Goal: Information Seeking & Learning: Learn about a topic

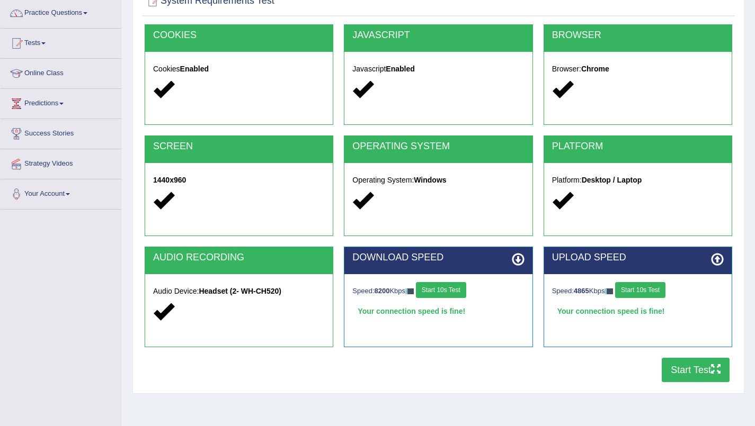
scroll to position [84, 0]
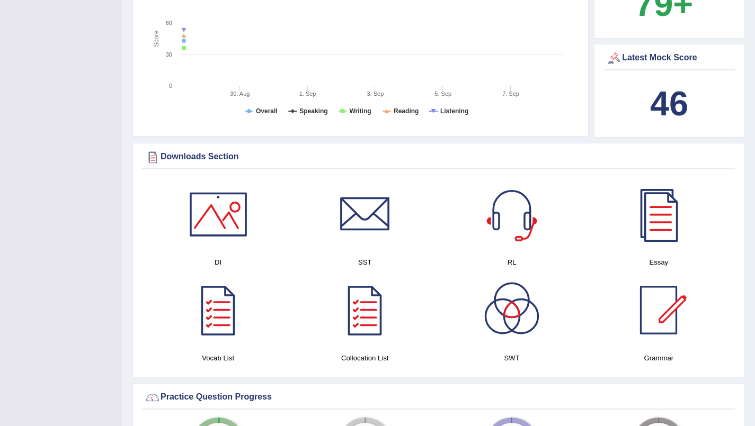
scroll to position [389, 0]
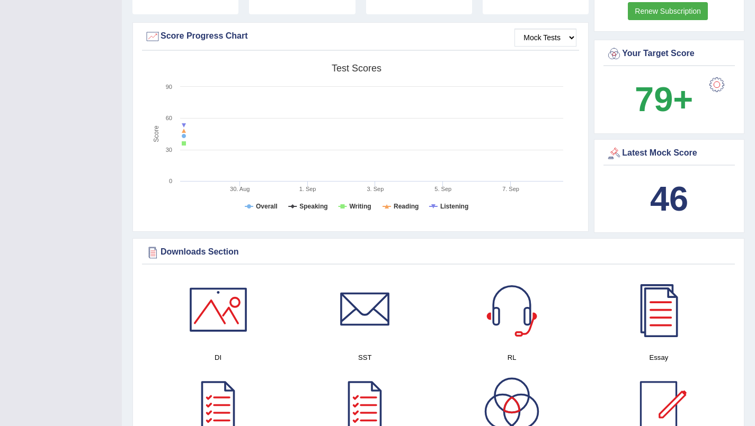
click at [672, 194] on b "46" at bounding box center [669, 199] width 38 height 39
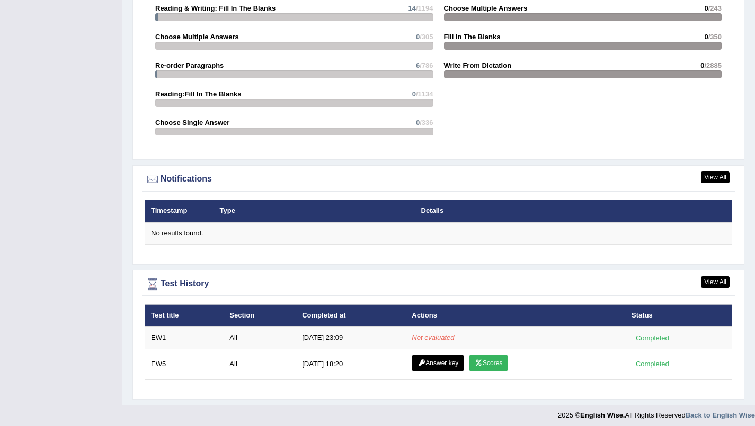
scroll to position [1129, 0]
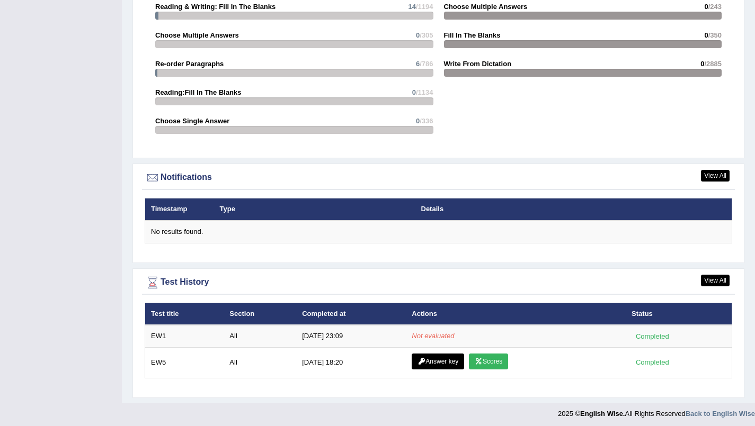
click at [493, 360] on link "Scores" at bounding box center [488, 362] width 39 height 16
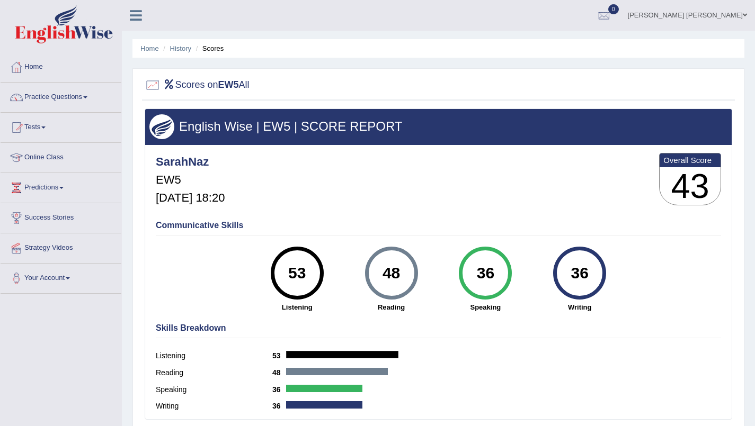
click at [46, 128] on span at bounding box center [43, 128] width 4 height 2
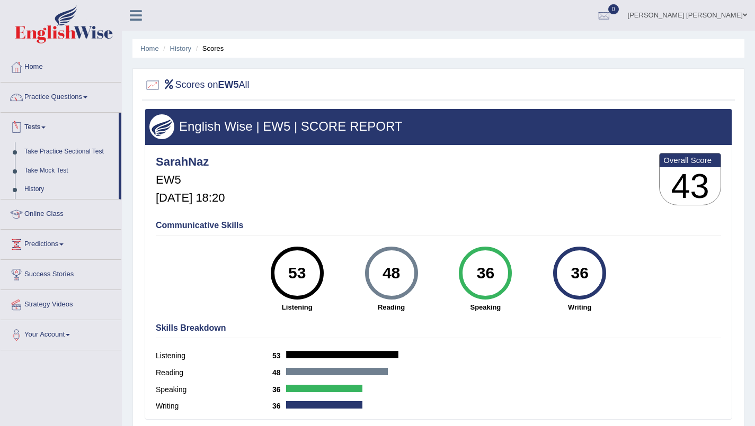
click at [39, 196] on link "History" at bounding box center [69, 189] width 99 height 19
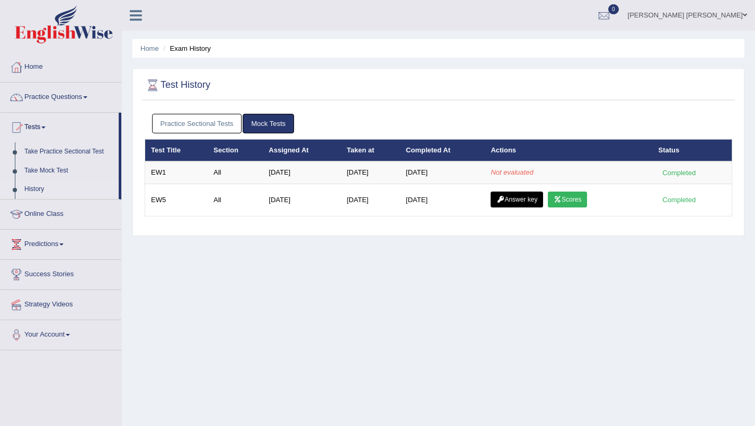
click at [681, 175] on div "Completed" at bounding box center [678, 172] width 41 height 11
click at [23, 124] on div at bounding box center [16, 128] width 16 height 16
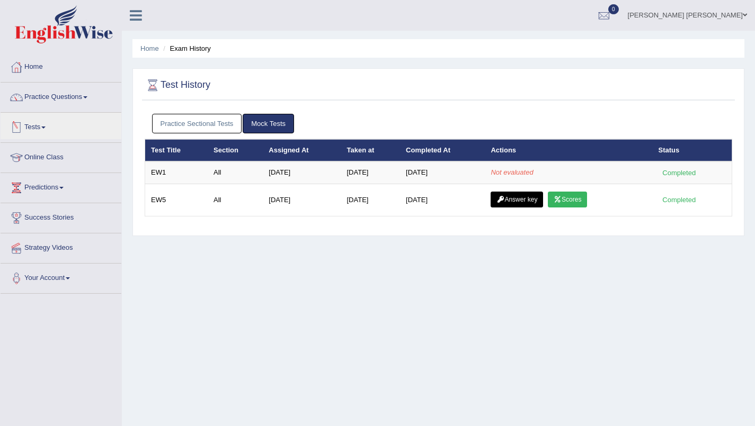
click at [22, 129] on div at bounding box center [16, 128] width 16 height 16
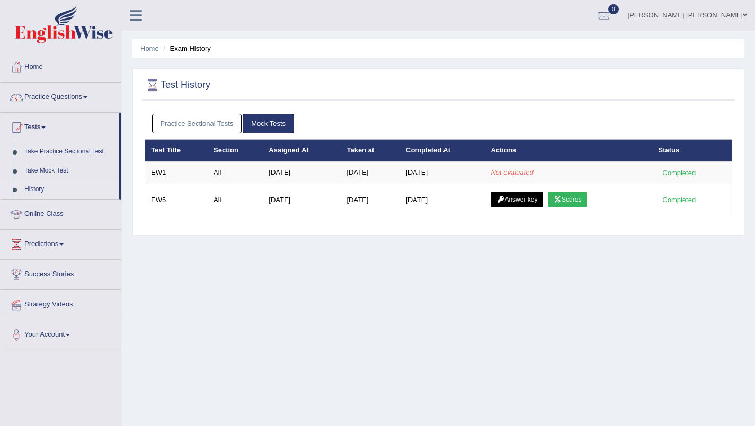
click at [38, 174] on link "Take Mock Test" at bounding box center [69, 171] width 99 height 19
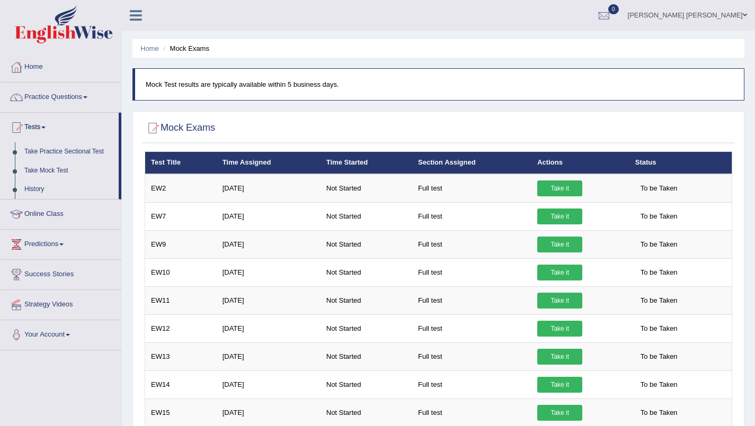
click at [23, 68] on div at bounding box center [16, 67] width 16 height 16
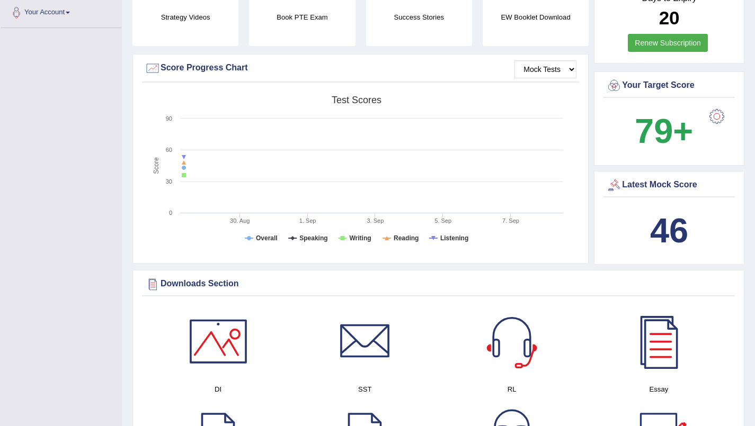
scroll to position [265, 0]
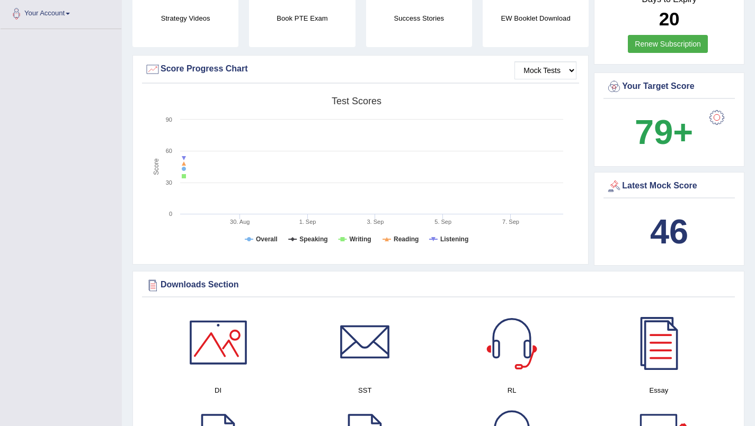
click at [681, 225] on b "46" at bounding box center [669, 231] width 38 height 39
click at [689, 186] on div "Latest Mock Score" at bounding box center [669, 187] width 126 height 16
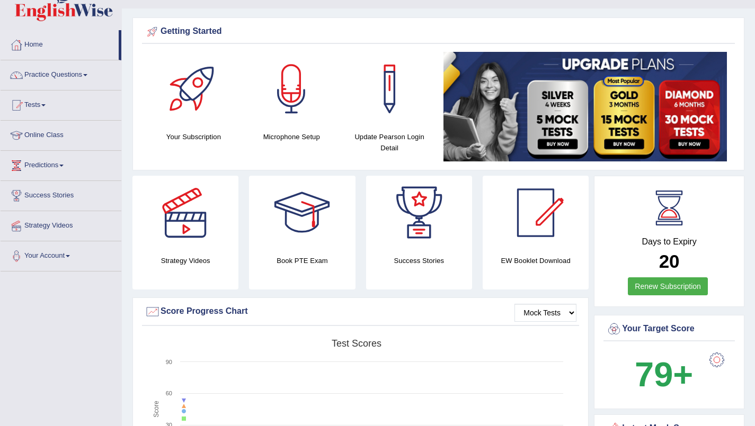
scroll to position [0, 0]
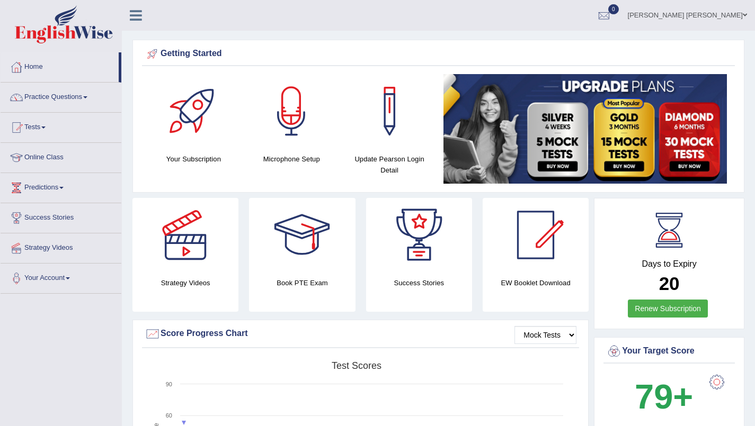
click at [37, 102] on link "Practice Questions" at bounding box center [61, 96] width 121 height 26
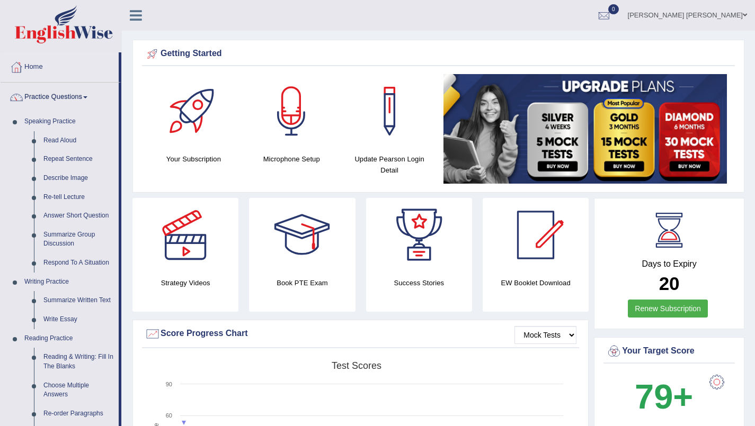
click at [57, 181] on link "Describe Image" at bounding box center [79, 178] width 80 height 19
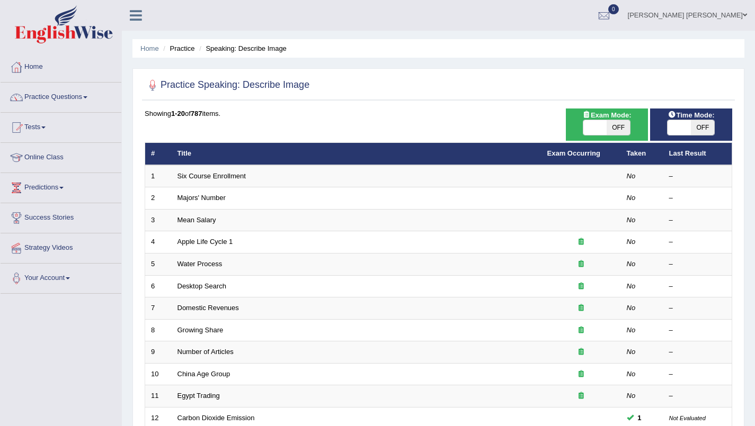
click at [46, 128] on span at bounding box center [43, 128] width 4 height 2
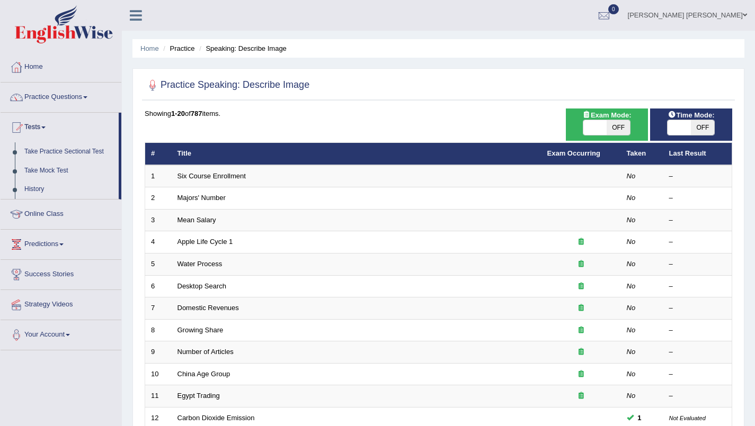
click at [29, 153] on link "Take Practice Sectional Test" at bounding box center [69, 151] width 99 height 19
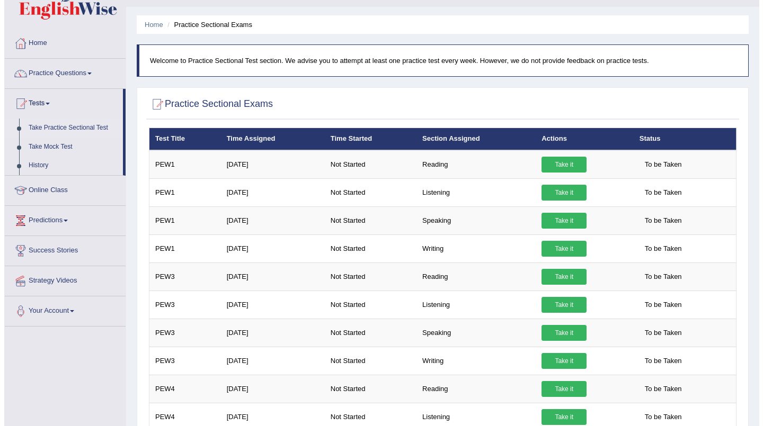
scroll to position [24, 0]
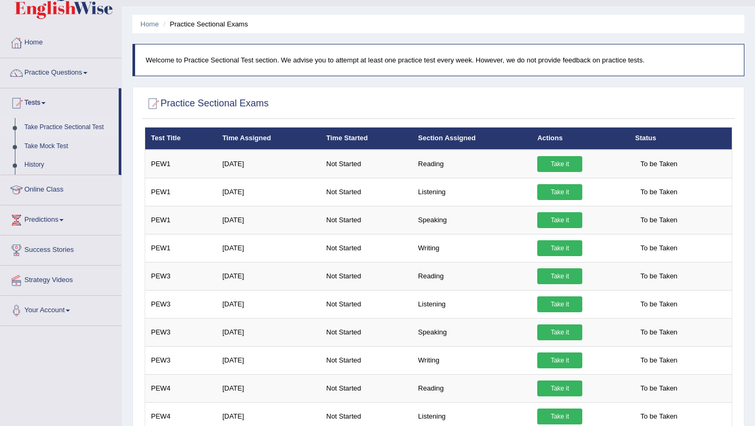
click at [553, 213] on link "Take it" at bounding box center [559, 220] width 45 height 16
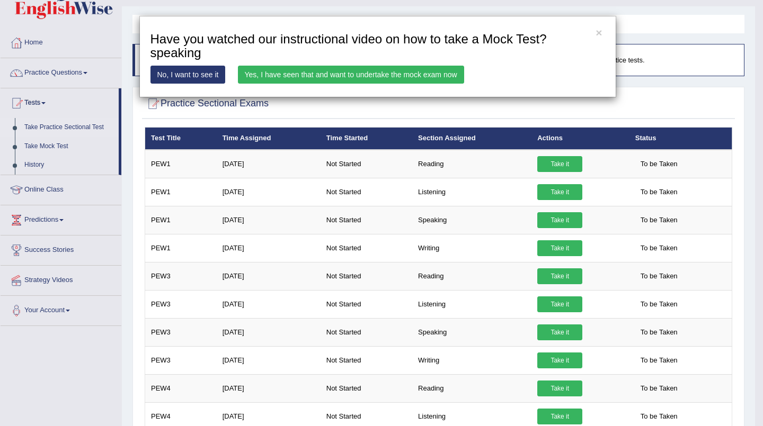
click at [556, 194] on div "× Have you watched our instructional video on how to take a Mock Test?speaking …" at bounding box center [381, 213] width 763 height 426
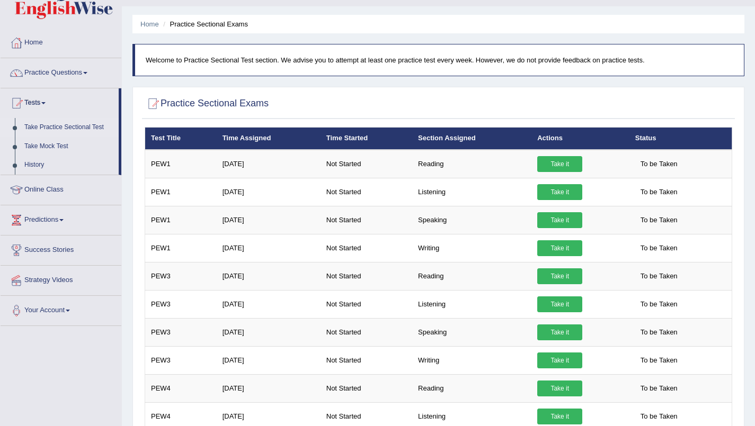
click at [563, 199] on link "Take it" at bounding box center [559, 192] width 45 height 16
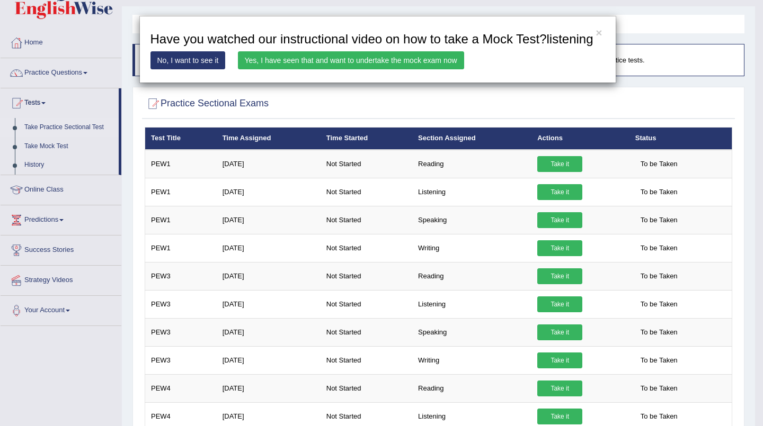
click at [329, 58] on link "Yes, I have seen that and want to undertake the mock exam now" at bounding box center [351, 60] width 226 height 18
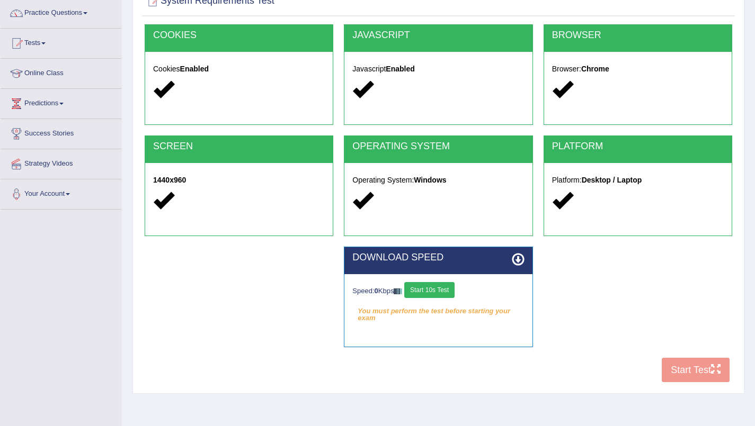
scroll to position [130, 0]
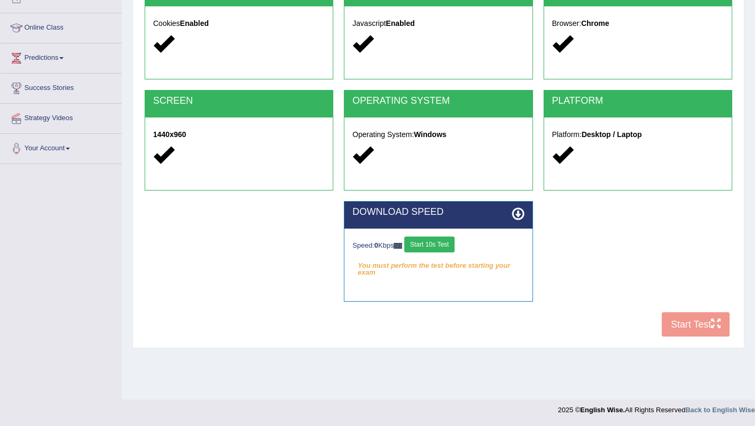
click at [441, 245] on button "Start 10s Test" at bounding box center [429, 245] width 50 height 16
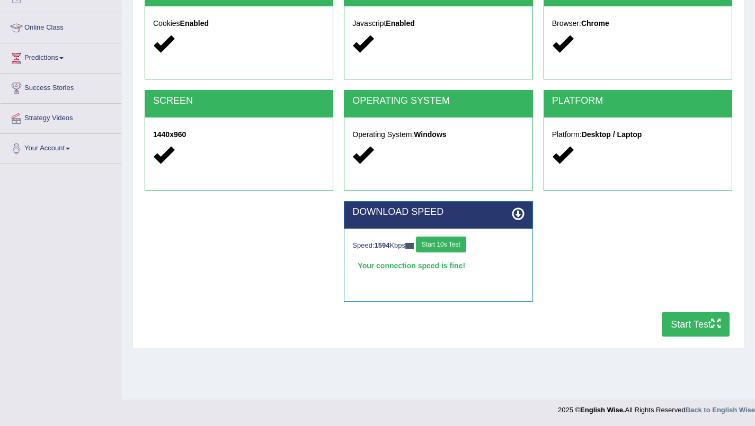
click at [712, 324] on icon "button" at bounding box center [716, 324] width 10 height 10
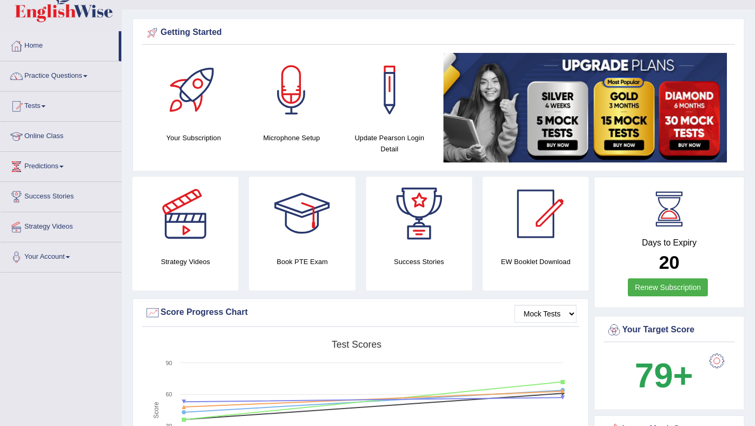
scroll to position [20, 0]
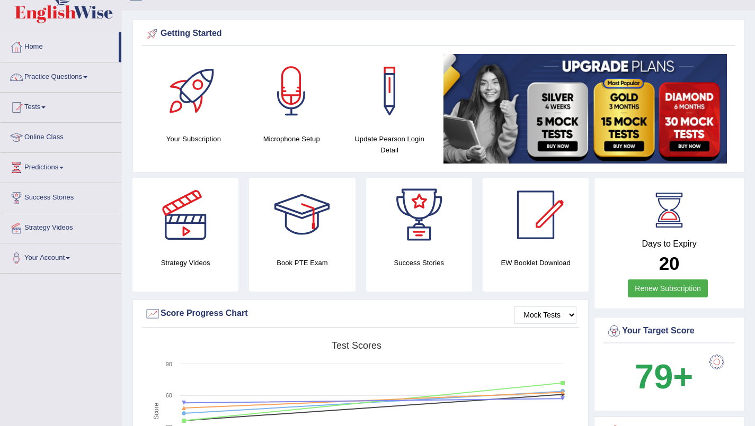
click at [46, 108] on span at bounding box center [43, 107] width 4 height 2
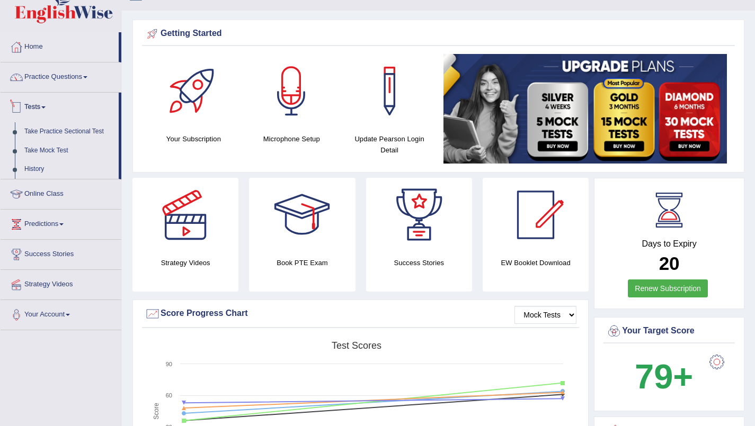
click at [39, 77] on link "Practice Questions" at bounding box center [61, 76] width 121 height 26
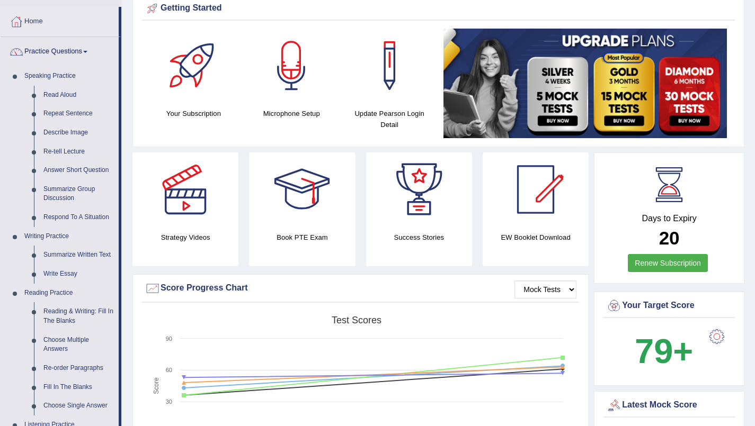
scroll to position [49, 0]
